Goal: Information Seeking & Learning: Learn about a topic

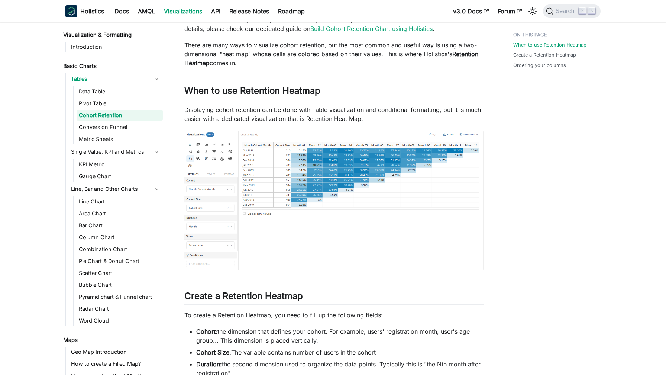
scroll to position [86, 0]
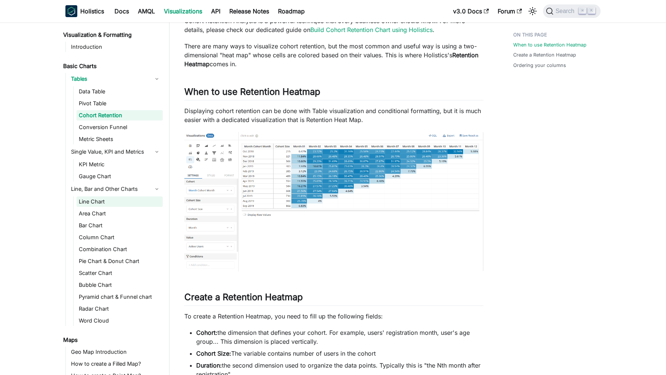
click at [106, 203] on link "Line Chart" at bounding box center [120, 201] width 86 height 10
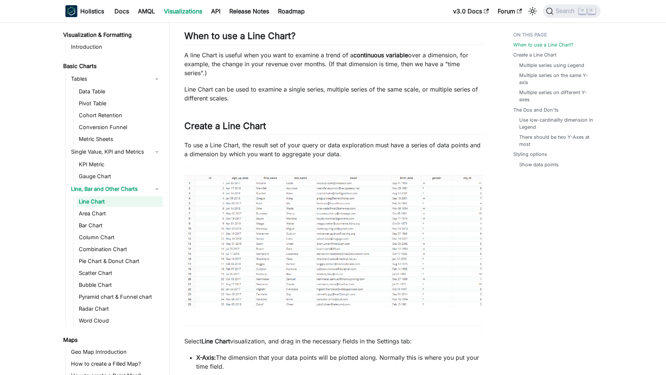
scroll to position [252, 0]
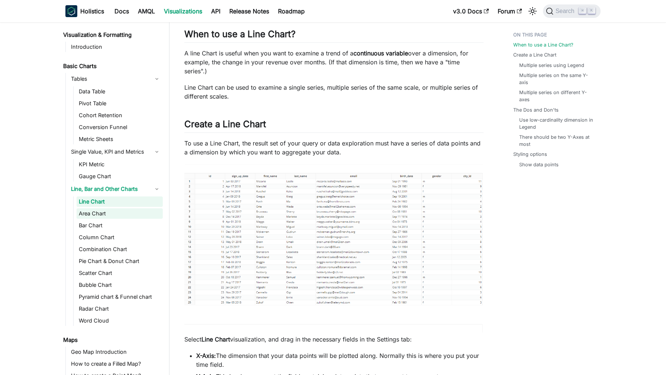
click at [108, 215] on link "Area Chart" at bounding box center [120, 213] width 86 height 10
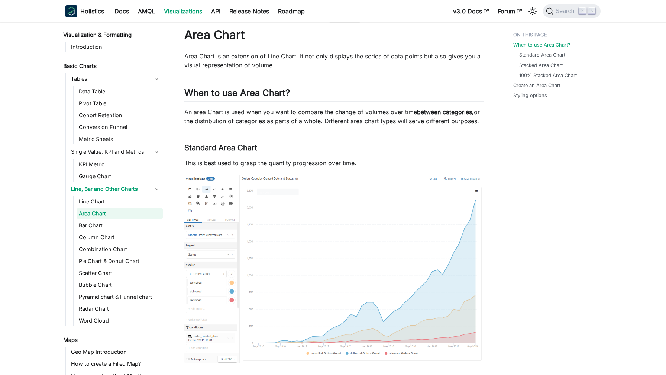
scroll to position [17, 0]
click at [108, 287] on link "Bubble Chart" at bounding box center [120, 284] width 86 height 10
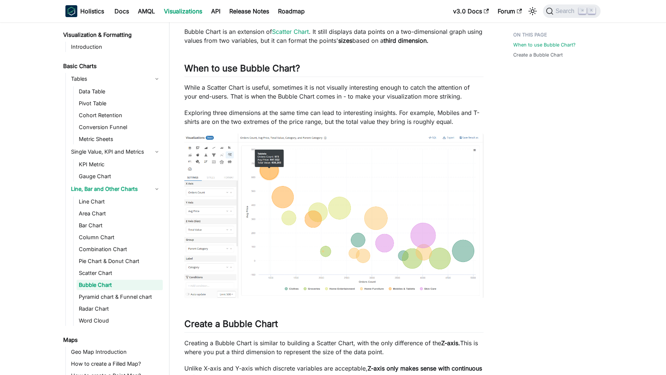
scroll to position [41, 0]
click at [122, 178] on link "Gauge Chart" at bounding box center [120, 176] width 86 height 10
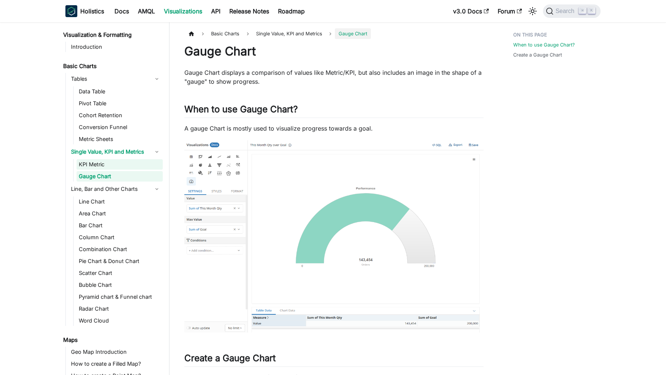
click at [132, 165] on link "KPI Metric" at bounding box center [120, 164] width 86 height 10
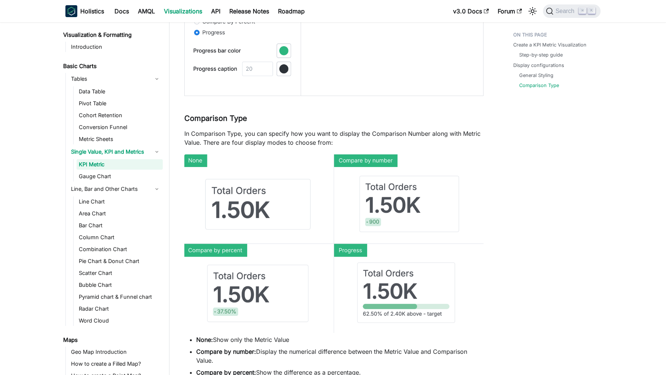
scroll to position [1232, 0]
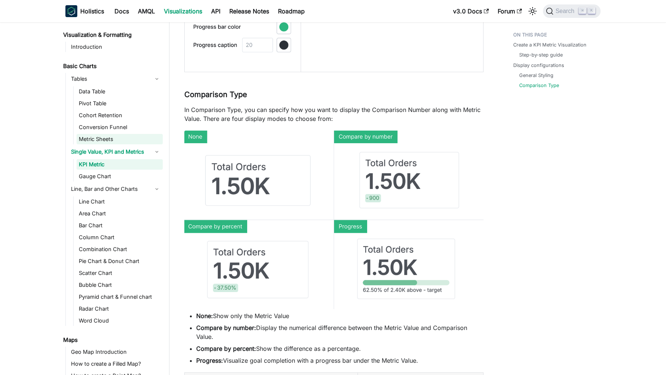
click at [94, 143] on link "Metric Sheets" at bounding box center [120, 139] width 86 height 10
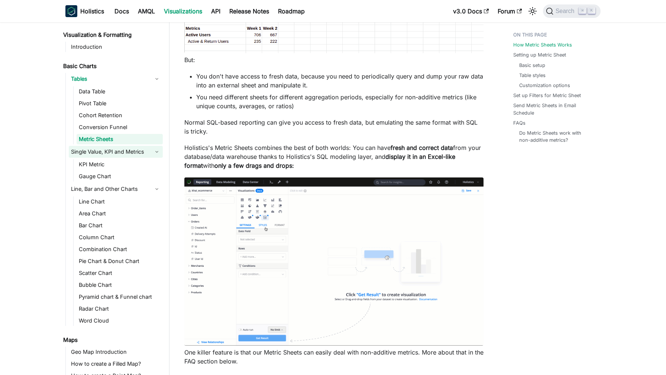
scroll to position [478, 0]
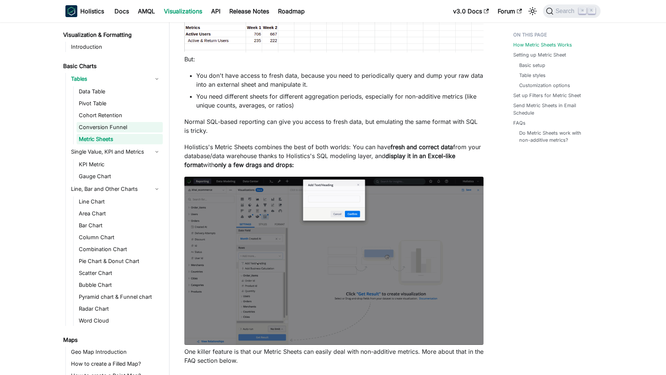
click at [88, 129] on link "Conversion Funnel" at bounding box center [120, 127] width 86 height 10
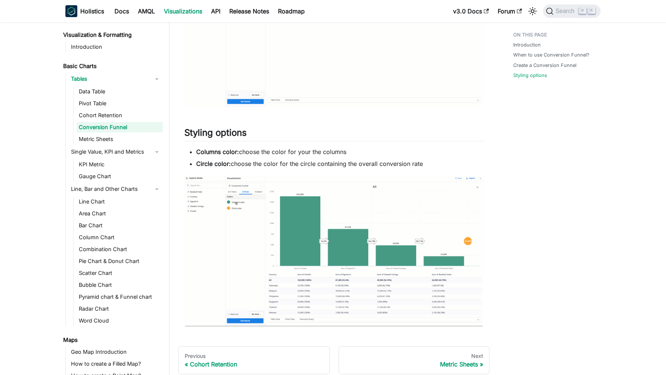
scroll to position [729, 0]
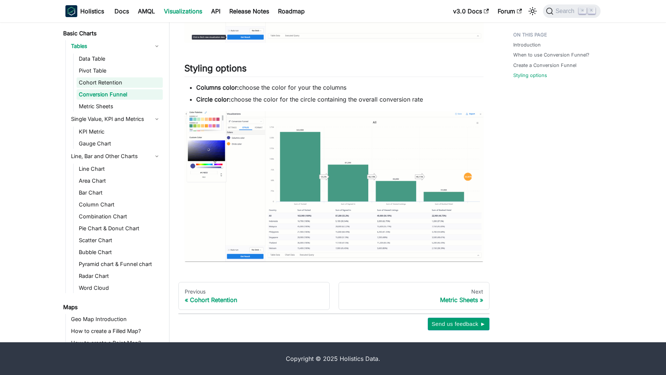
click at [113, 82] on link "Cohort Retention" at bounding box center [120, 82] width 86 height 10
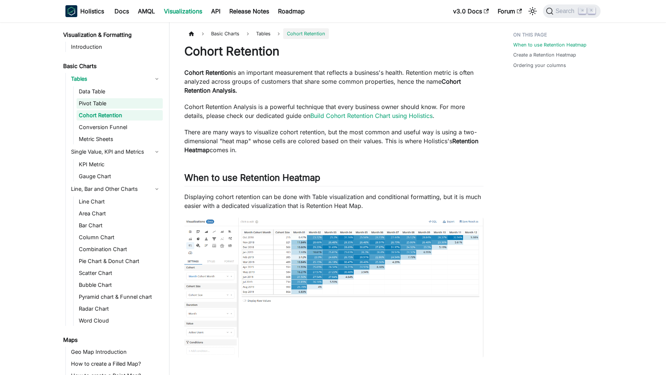
click at [110, 101] on link "Pivot Table" at bounding box center [120, 103] width 86 height 10
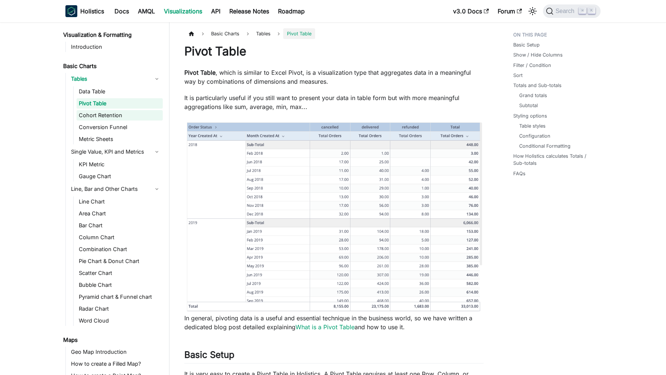
click at [110, 115] on link "Cohort Retention" at bounding box center [120, 115] width 86 height 10
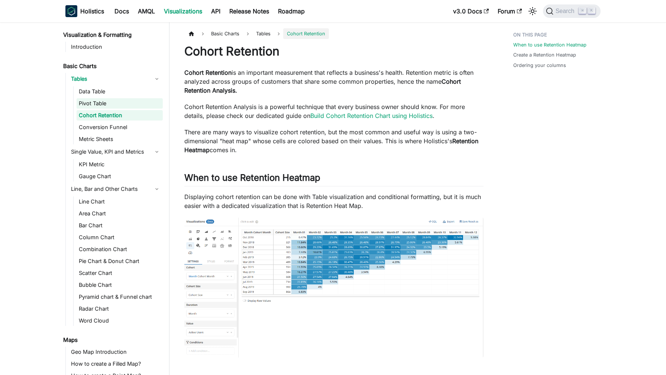
click at [107, 104] on link "Pivot Table" at bounding box center [120, 103] width 86 height 10
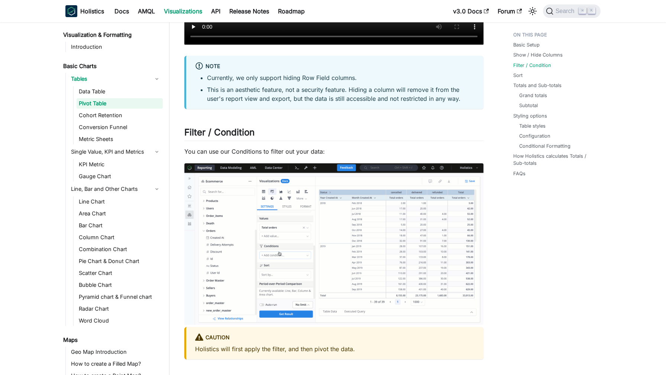
scroll to position [874, 0]
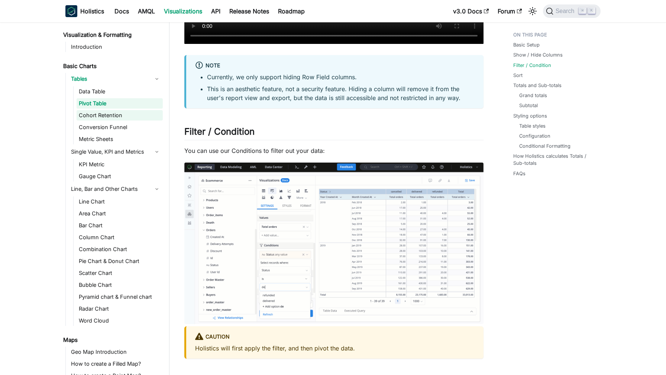
click at [119, 114] on link "Cohort Retention" at bounding box center [120, 115] width 86 height 10
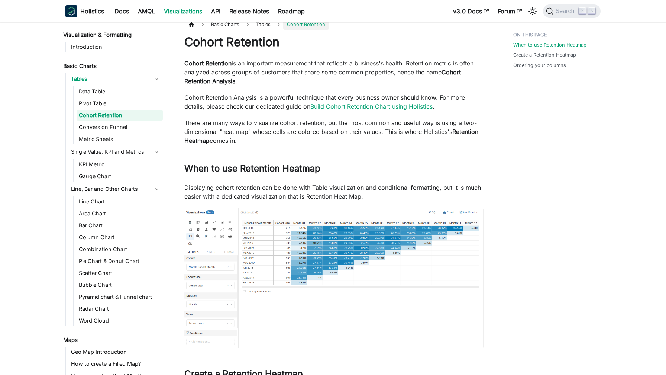
scroll to position [10, 0]
